Goal: Contribute content

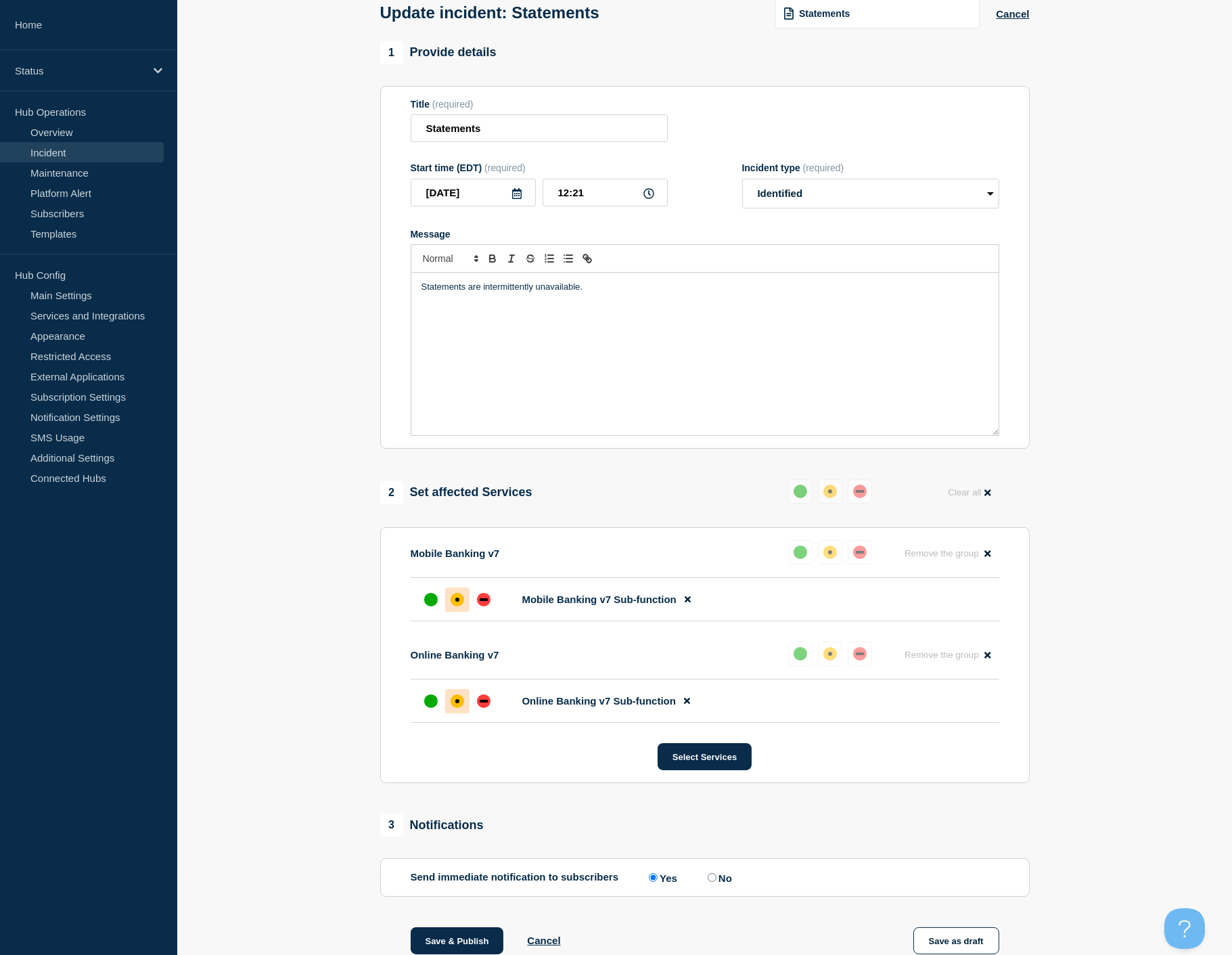
click at [73, 150] on link "Incident" at bounding box center [82, 152] width 164 height 20
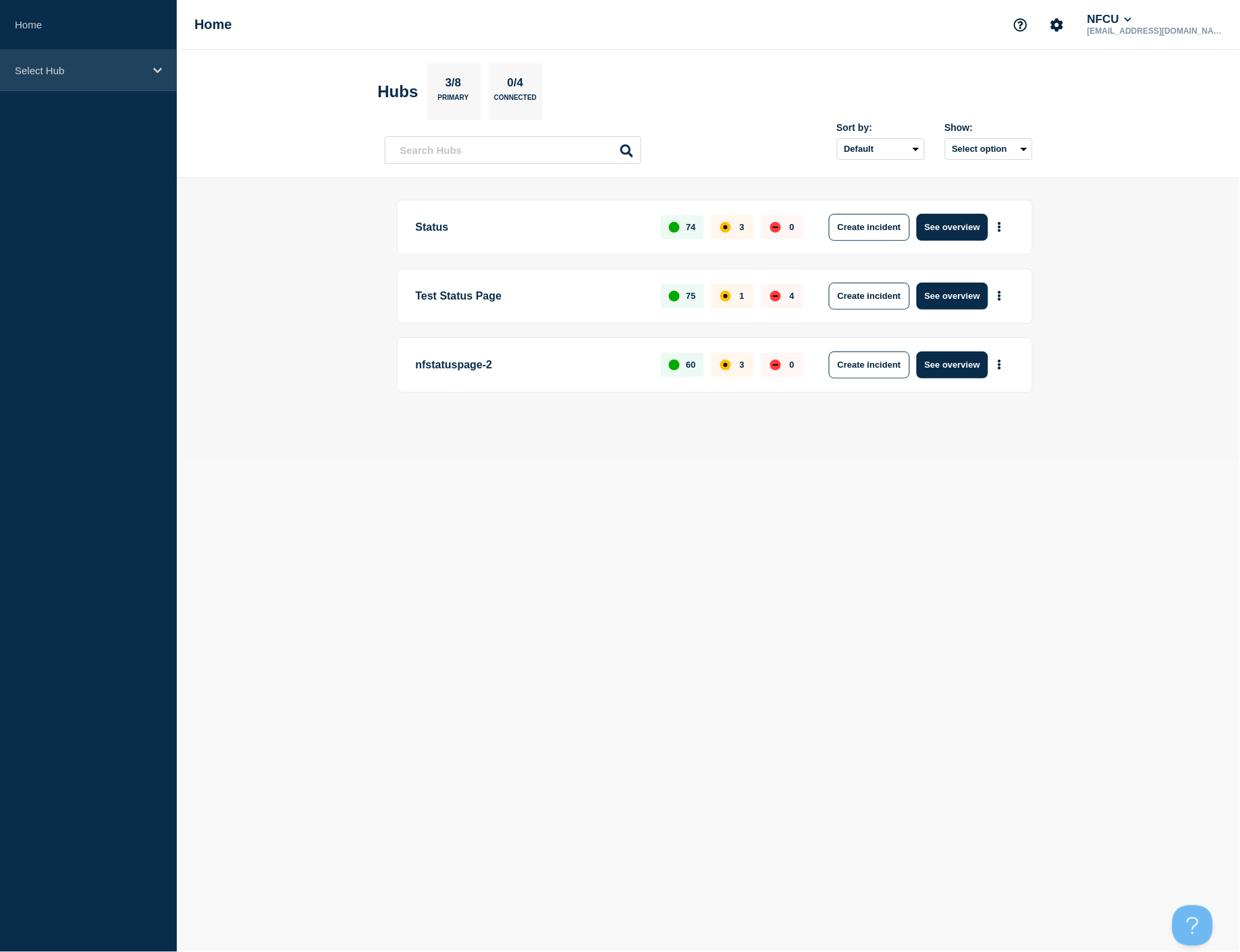
drag, startPoint x: 151, startPoint y: 77, endPoint x: 143, endPoint y: 88, distance: 13.6
click at [151, 77] on div "Select Hub" at bounding box center [88, 70] width 177 height 41
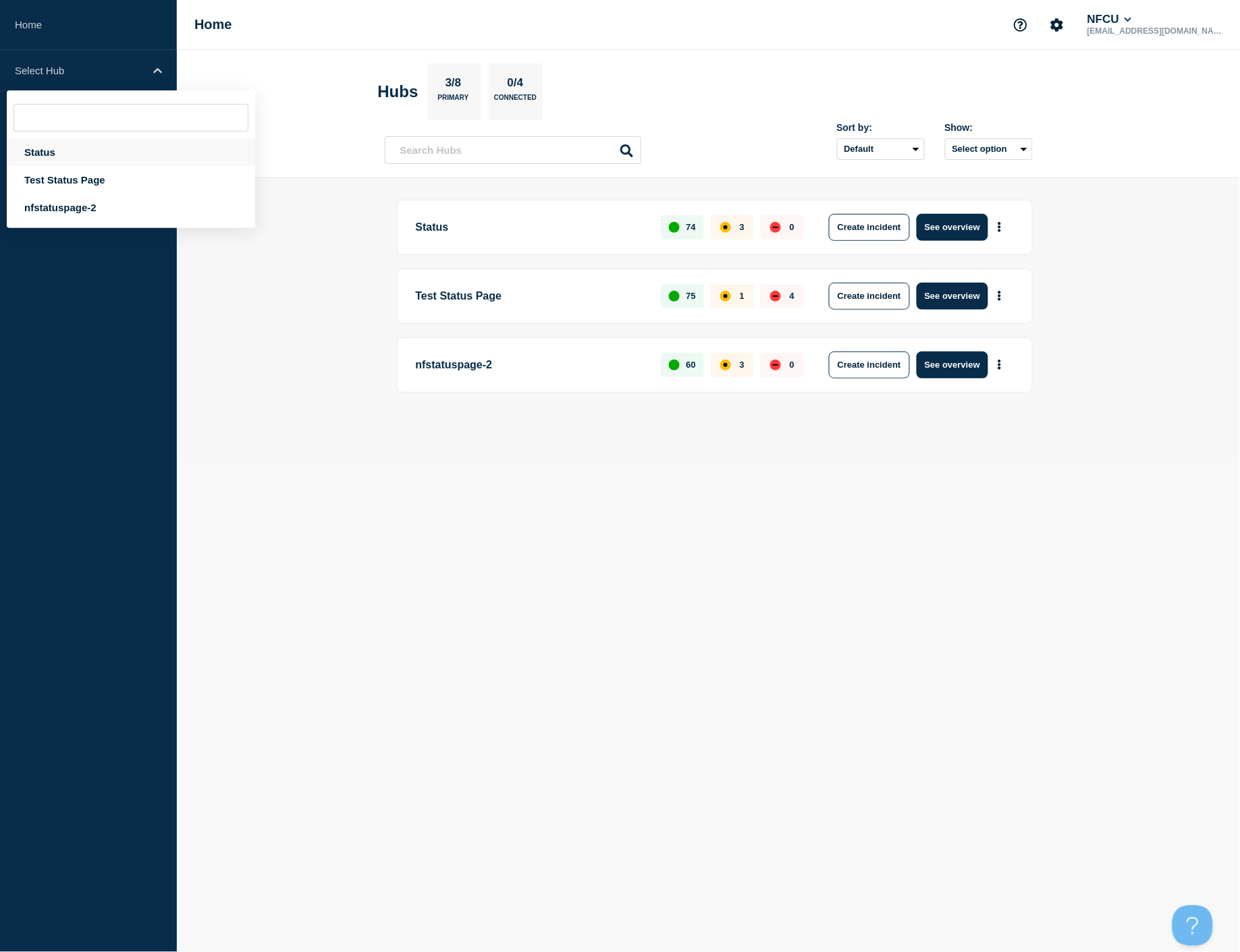
click at [92, 150] on div "Status" at bounding box center [130, 152] width 248 height 28
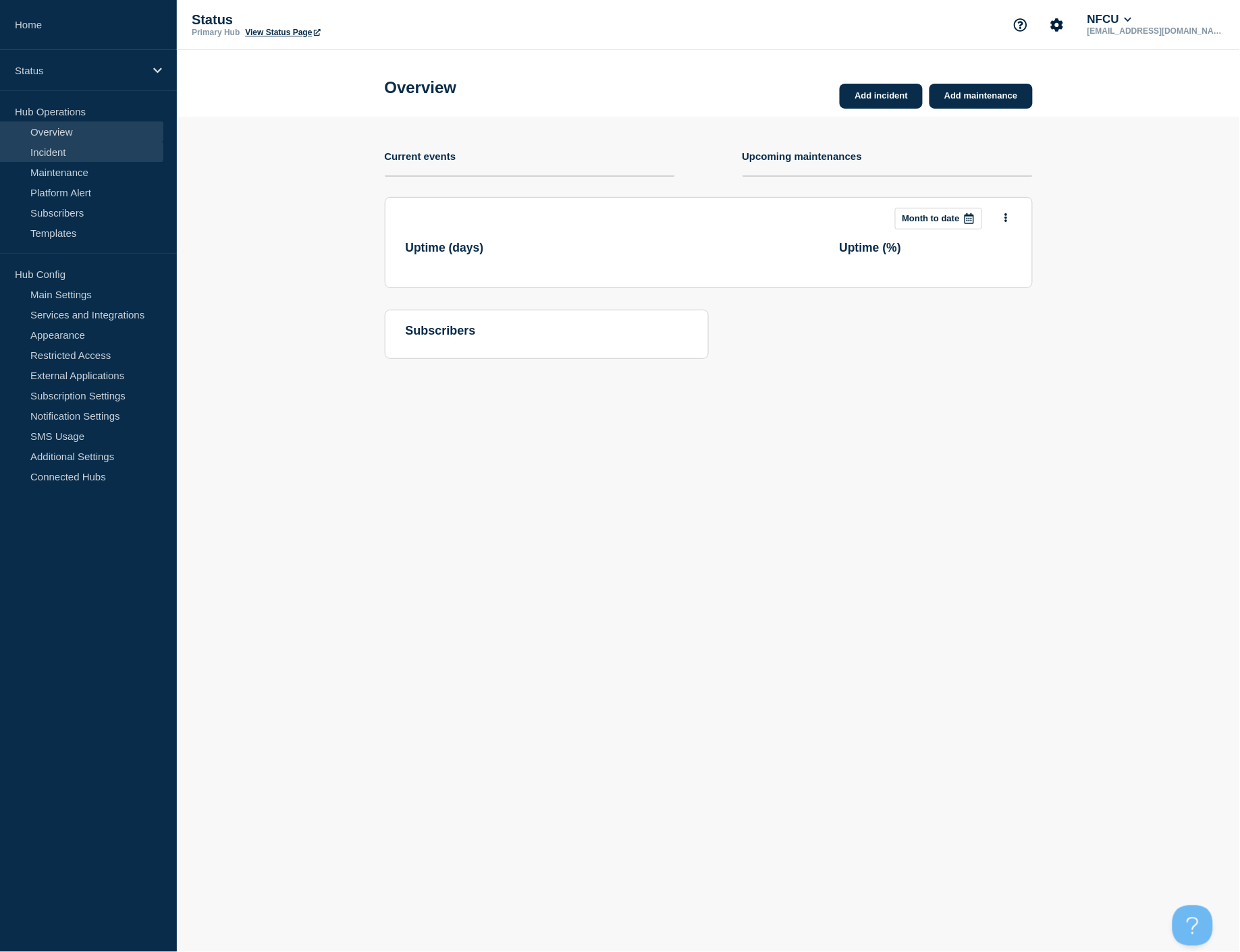
click at [48, 154] on link "Incident" at bounding box center [82, 151] width 163 height 20
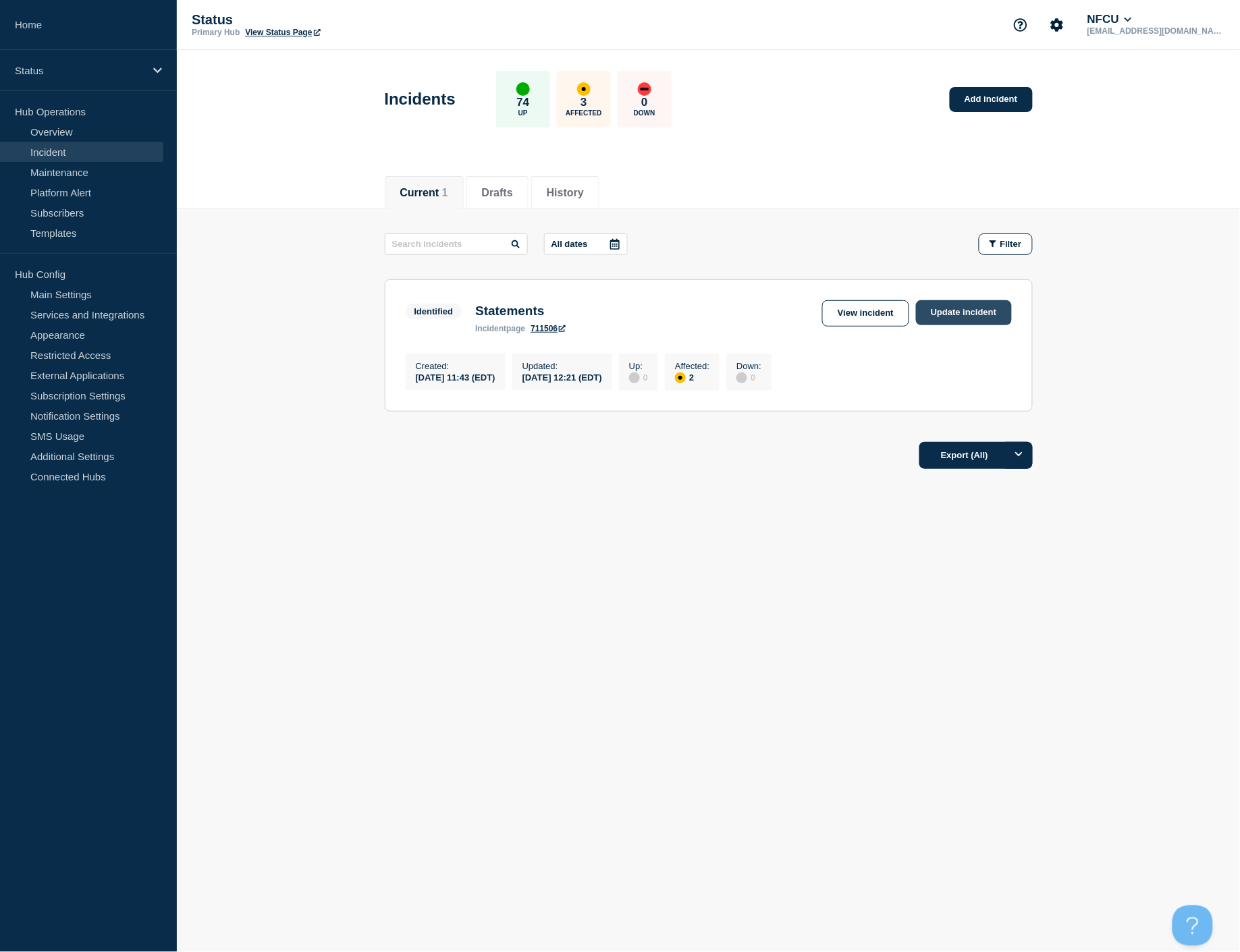
click at [956, 315] on link "Update incident" at bounding box center [964, 313] width 96 height 25
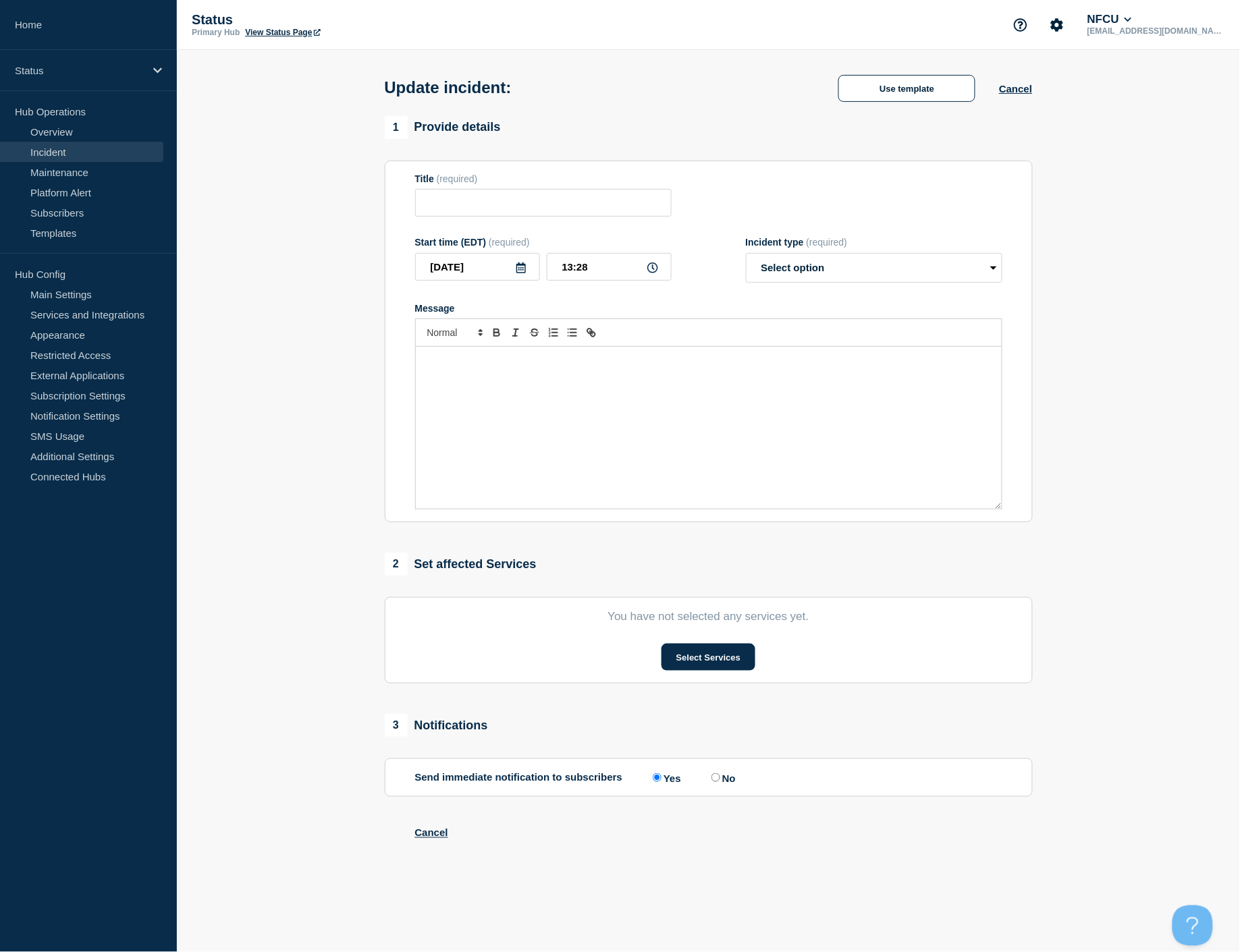
type input "Statements"
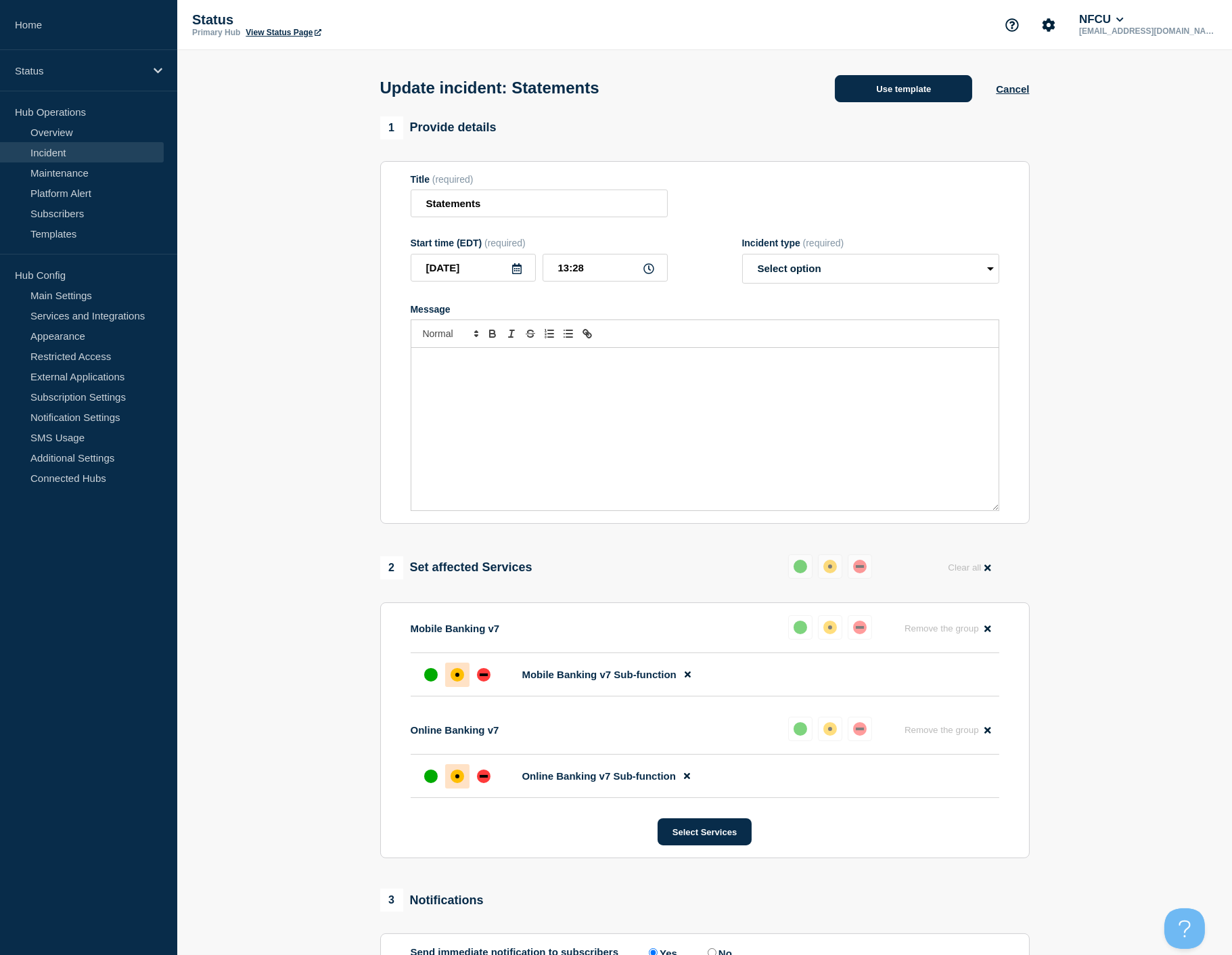
click at [868, 93] on button "Use template" at bounding box center [904, 88] width 138 height 27
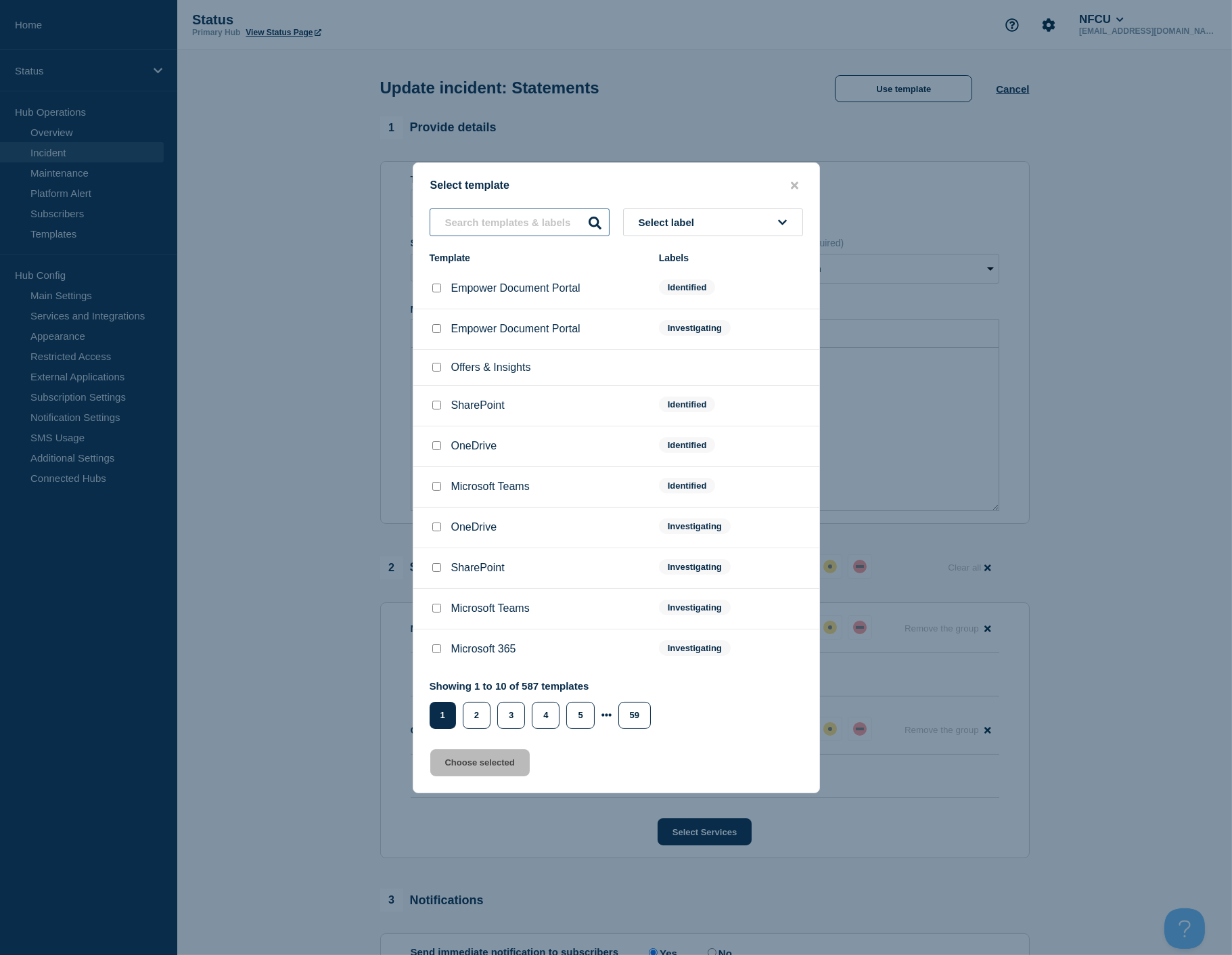
click at [515, 229] on input "text" at bounding box center [519, 222] width 180 height 28
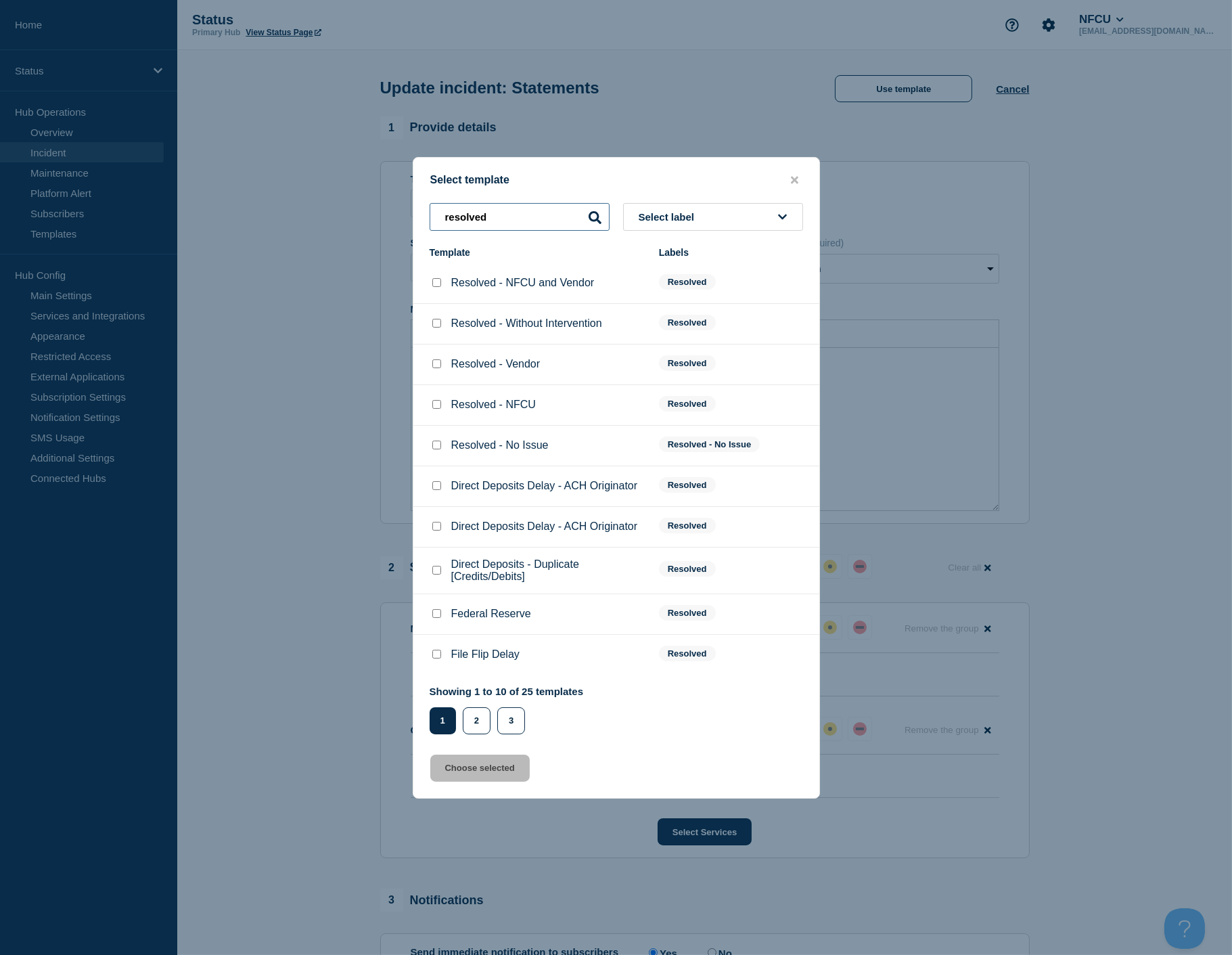
type input "resolved"
click at [437, 408] on input "Resolved - NFCU checkbox" at bounding box center [437, 404] width 9 height 9
checkbox input "true"
click at [483, 763] on button "Choose selected" at bounding box center [480, 768] width 100 height 27
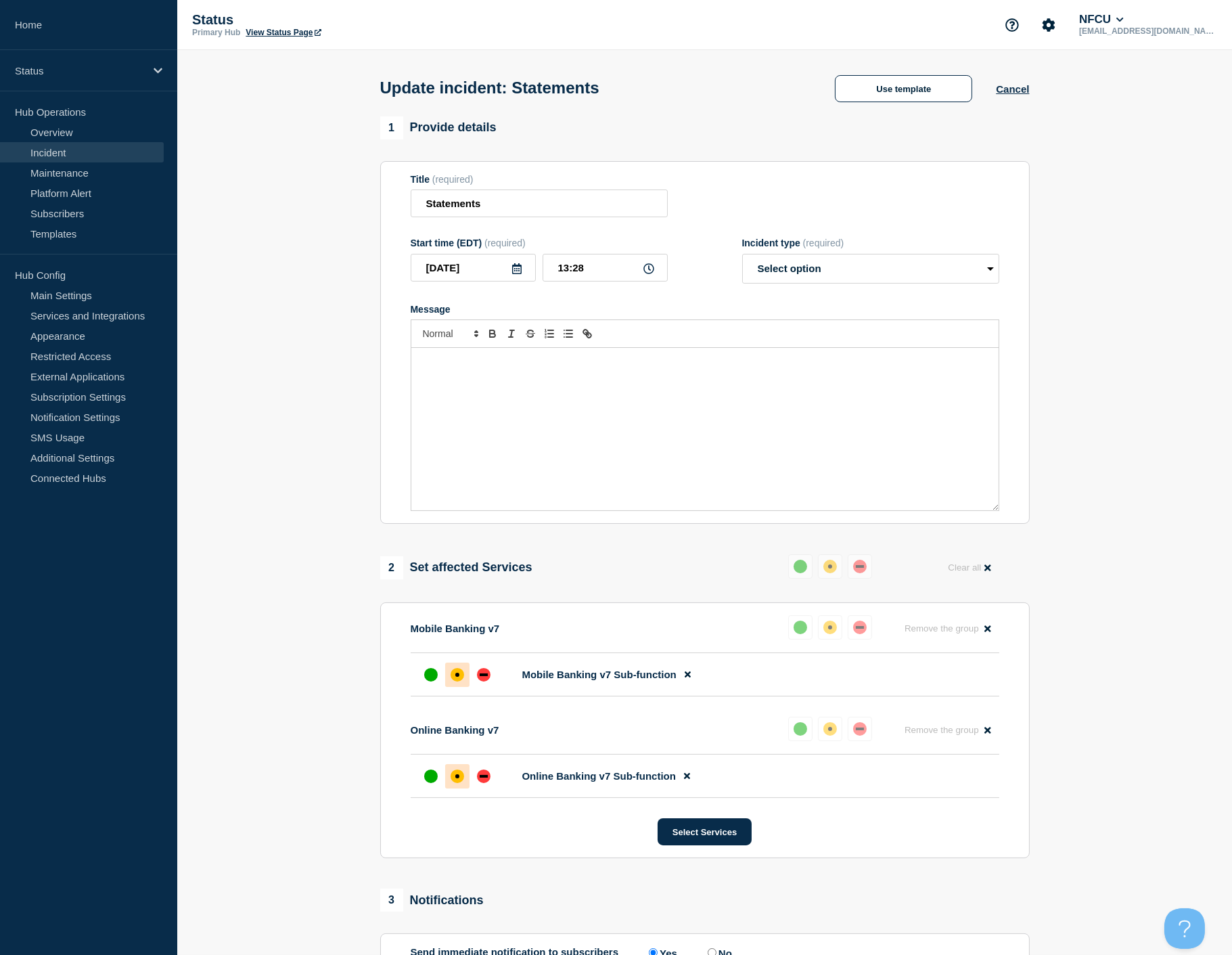
select select "resolved"
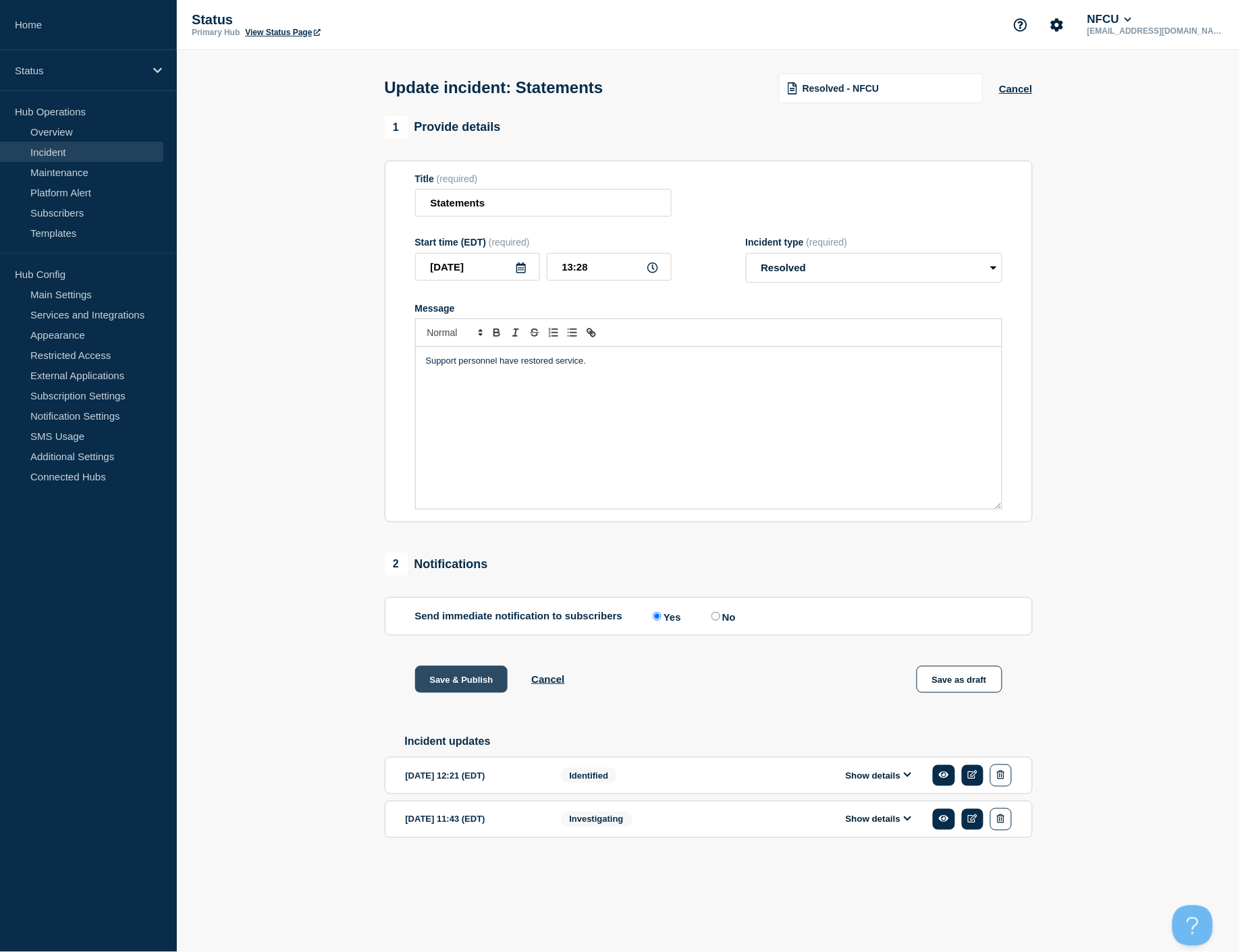
click at [469, 691] on button "Save & Publish" at bounding box center [461, 679] width 93 height 27
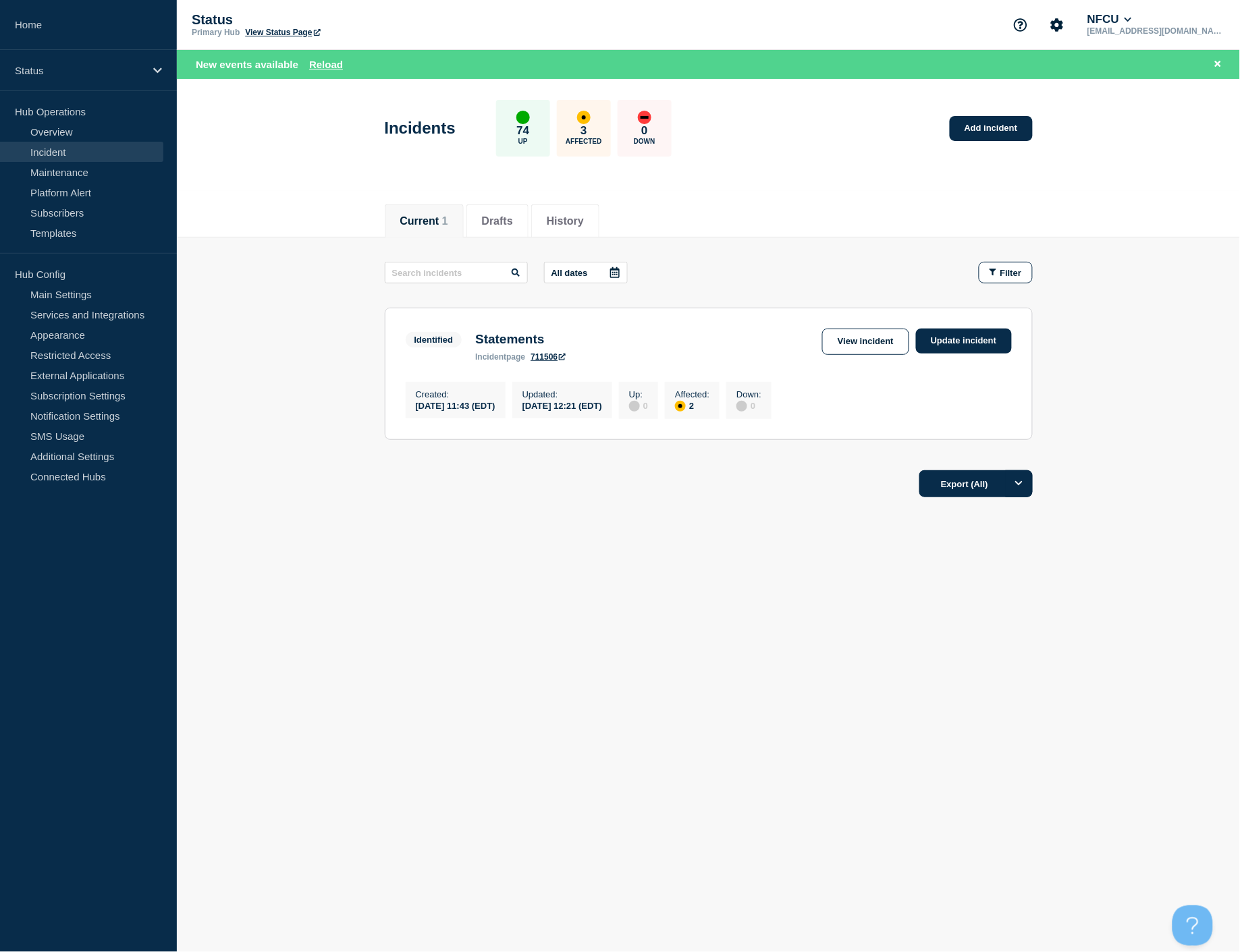
click at [64, 151] on link "Incident" at bounding box center [82, 151] width 163 height 20
